Goal: Find specific page/section: Find specific page/section

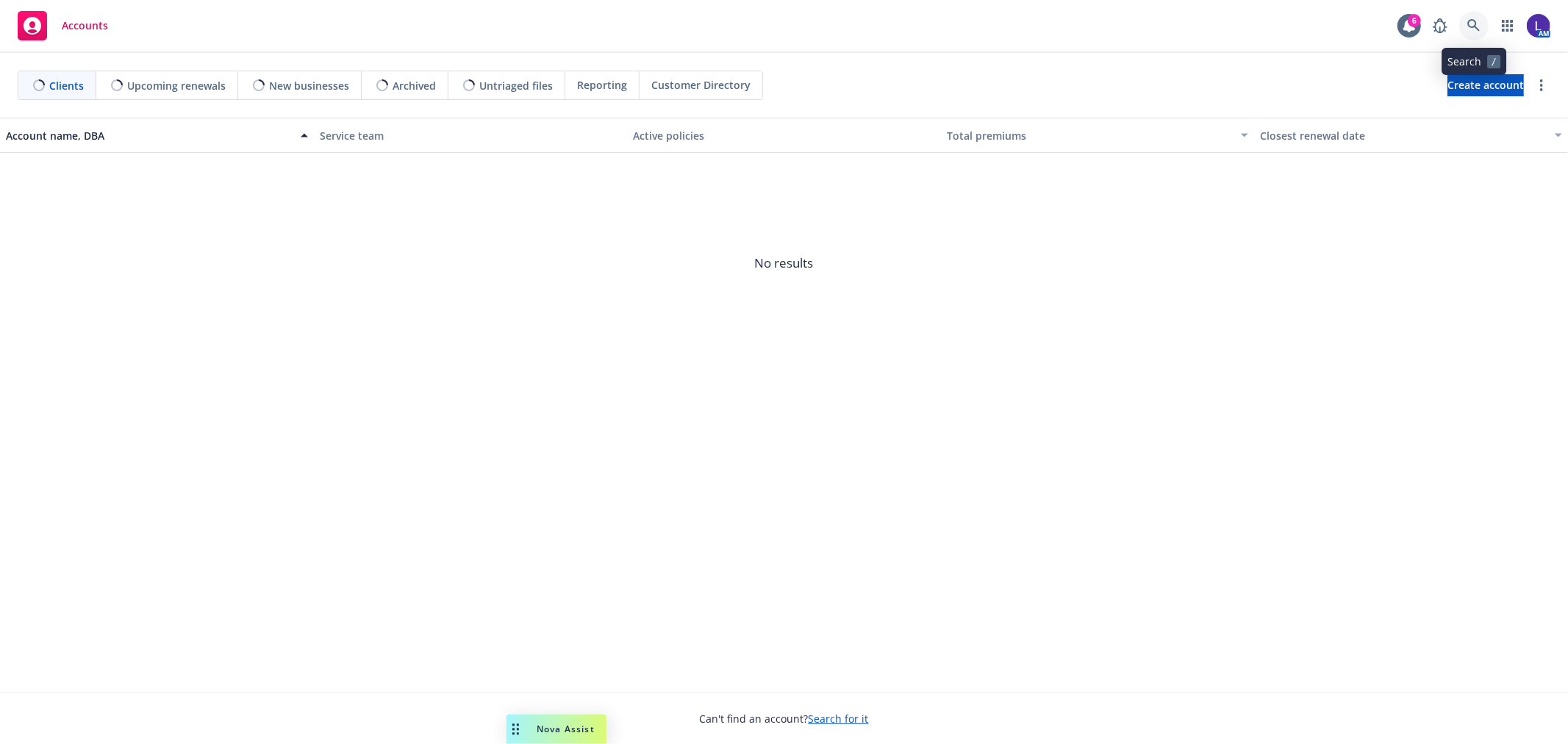
click at [1471, 29] on icon at bounding box center [1473, 25] width 13 height 13
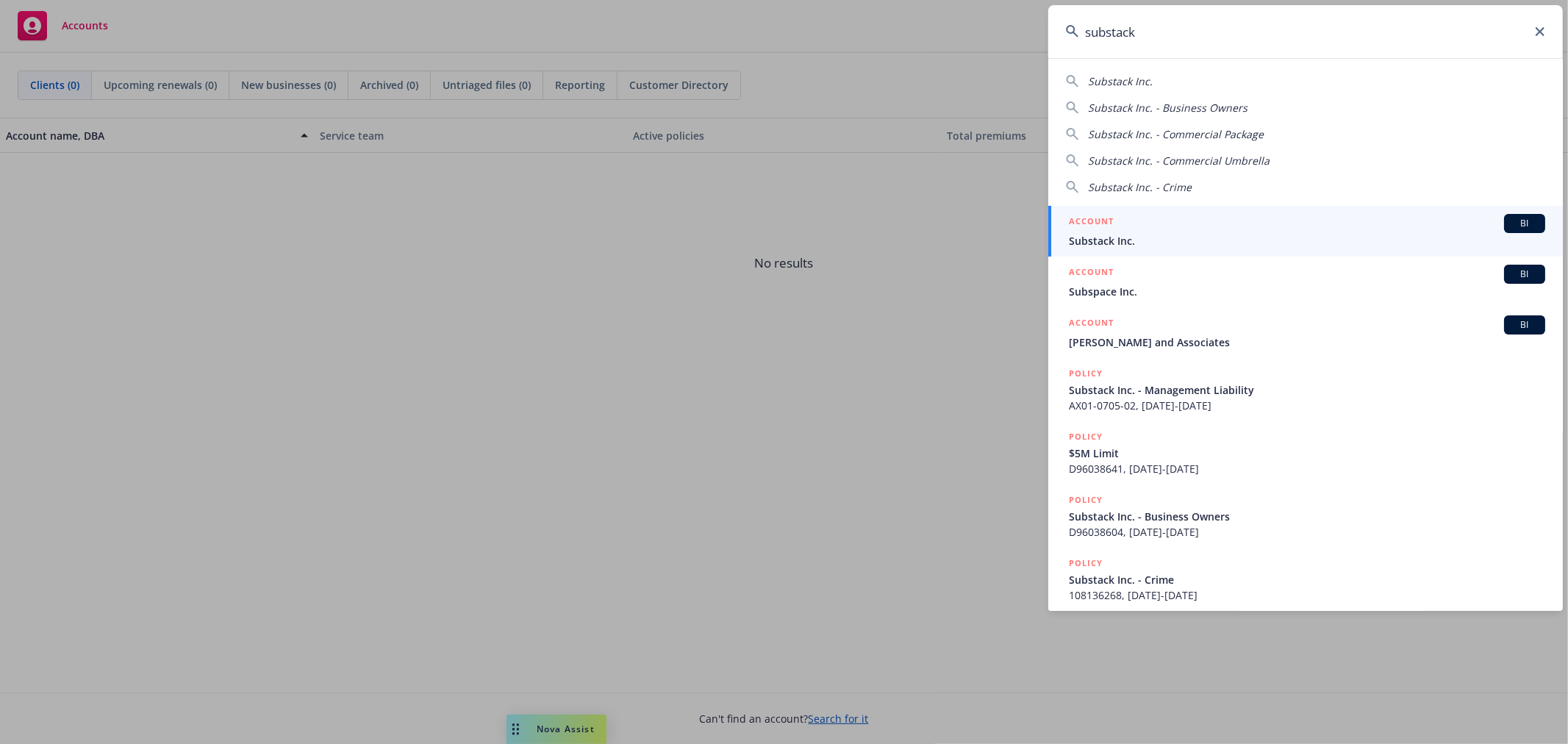
type input "substack"
click at [1232, 232] on div "ACCOUNT BI" at bounding box center [1307, 223] width 476 height 19
